Goal: Task Accomplishment & Management: Manage account settings

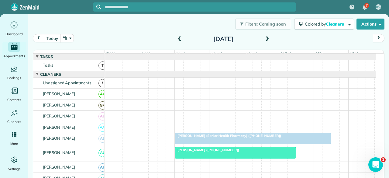
click at [178, 39] on span at bounding box center [179, 39] width 7 height 5
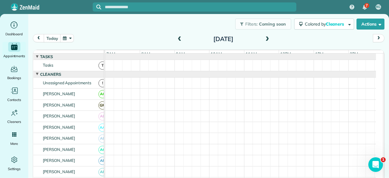
click at [178, 39] on span at bounding box center [179, 39] width 7 height 5
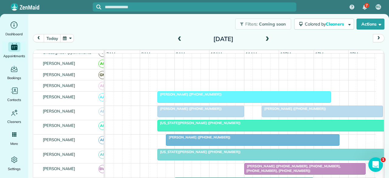
click at [280, 96] on div "[PERSON_NAME] ([PHONE_NUMBER])" at bounding box center [244, 94] width 170 height 4
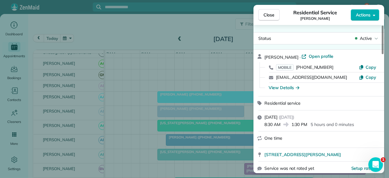
drag, startPoint x: 274, startPoint y: 16, endPoint x: 256, endPoint y: 25, distance: 20.3
click at [274, 16] on span "Close" at bounding box center [269, 15] width 11 height 6
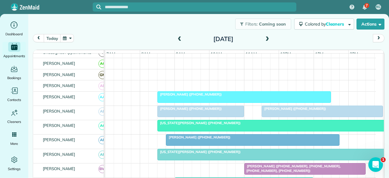
click at [176, 39] on span at bounding box center [179, 39] width 7 height 5
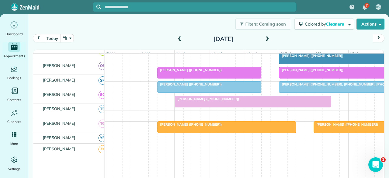
scroll to position [387, 0]
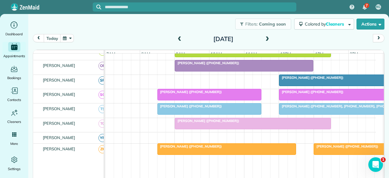
click at [308, 99] on div at bounding box center [349, 94] width 138 height 11
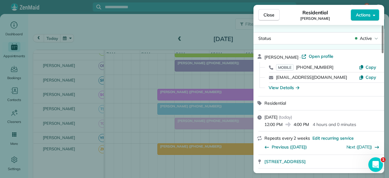
click at [370, 36] on span "Active" at bounding box center [366, 38] width 12 height 6
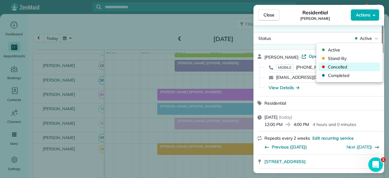
click at [346, 66] on span "Cancelled" at bounding box center [353, 67] width 51 height 6
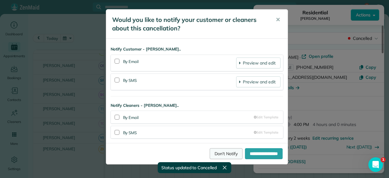
click at [212, 152] on link "Don't Notify" at bounding box center [226, 153] width 33 height 11
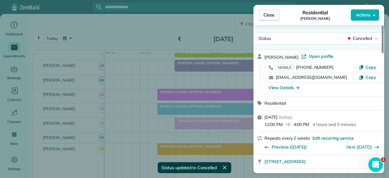
click at [270, 10] on button "Close" at bounding box center [269, 15] width 21 height 12
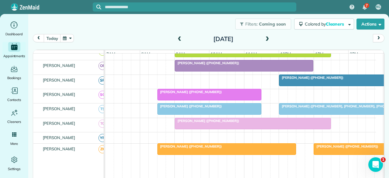
click at [131, 21] on div "Filters: Coming soon Colored by Cleaners Color by Cleaner Color by Team Color b…" at bounding box center [208, 24] width 361 height 20
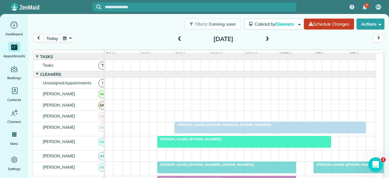
scroll to position [122, 0]
